Goal: Find specific page/section: Find specific page/section

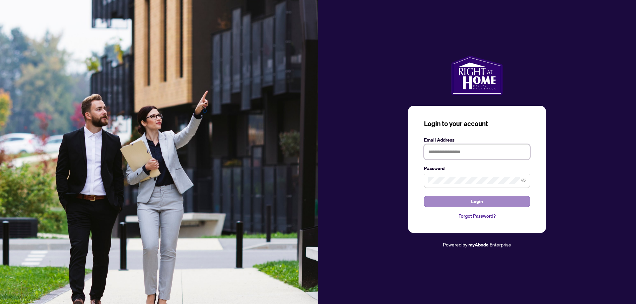
type input "**********"
click at [487, 204] on button "Login" at bounding box center [477, 201] width 106 height 11
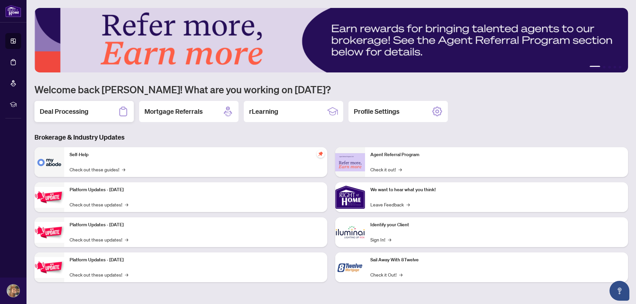
click at [94, 116] on div "Deal Processing" at bounding box center [83, 111] width 99 height 21
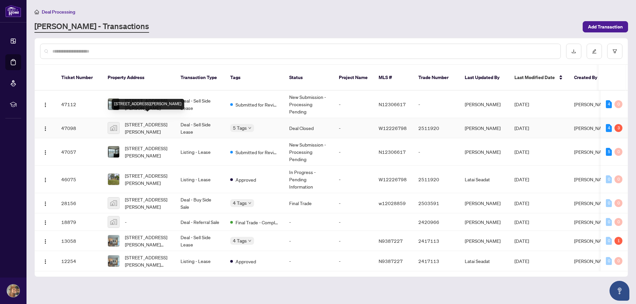
click at [142, 123] on span "[STREET_ADDRESS][PERSON_NAME]" at bounding box center [147, 128] width 45 height 15
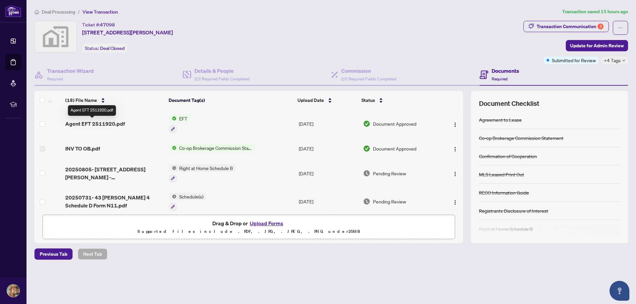
click at [113, 122] on span "Agent EFT 2511920.pdf" at bounding box center [95, 124] width 60 height 8
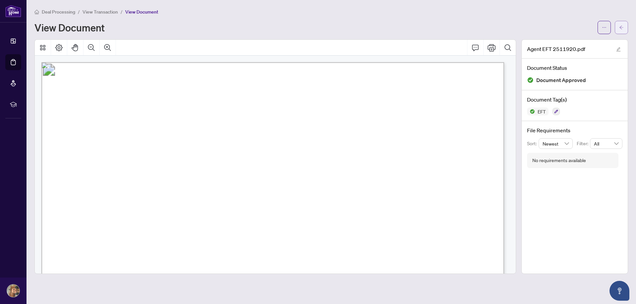
click at [619, 27] on icon "arrow-left" at bounding box center [621, 27] width 5 height 5
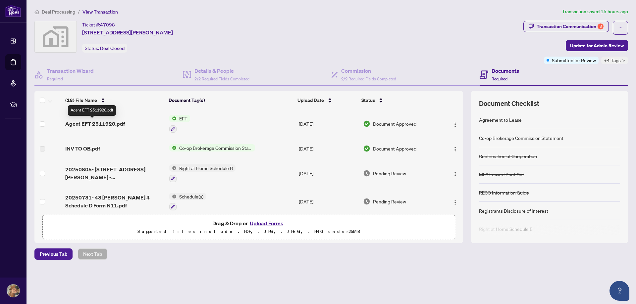
click at [114, 125] on span "Agent EFT 2511920.pdf" at bounding box center [95, 124] width 60 height 8
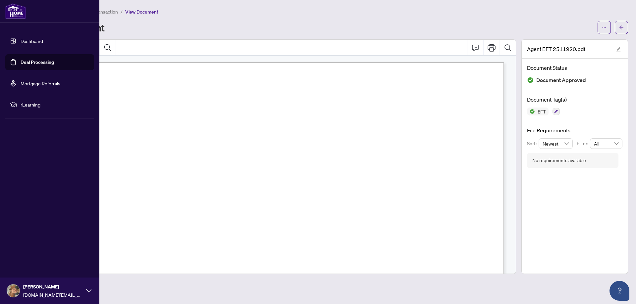
click at [14, 12] on img at bounding box center [15, 11] width 21 height 16
